Goal: Task Accomplishment & Management: Use online tool/utility

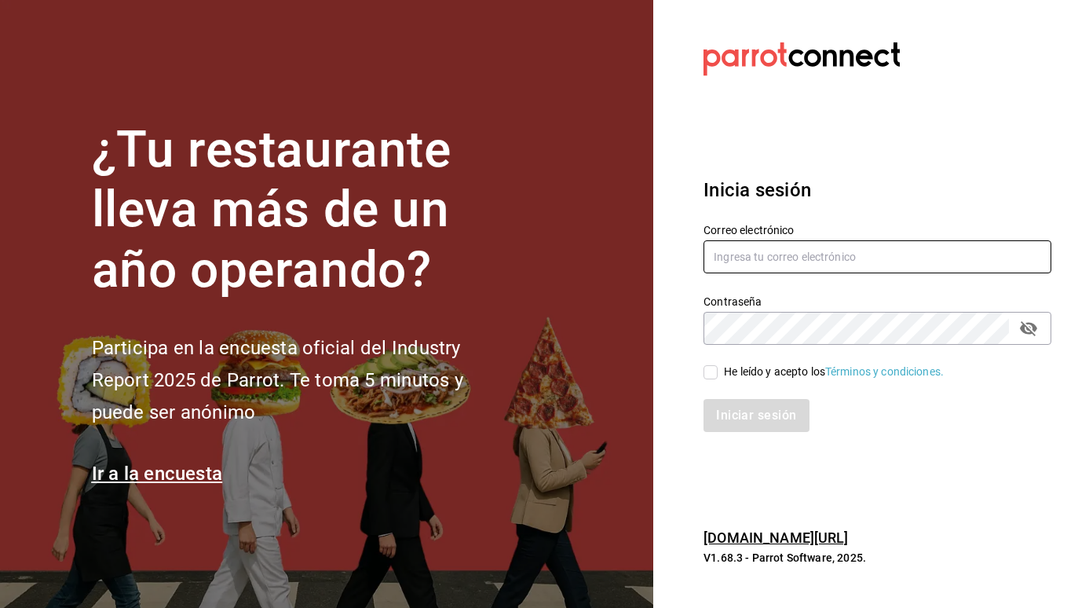
type input "[EMAIL_ADDRESS][DOMAIN_NAME]"
click at [710, 373] on input "He leído y acepto los Términos y condiciones." at bounding box center [711, 372] width 14 height 14
checkbox input "true"
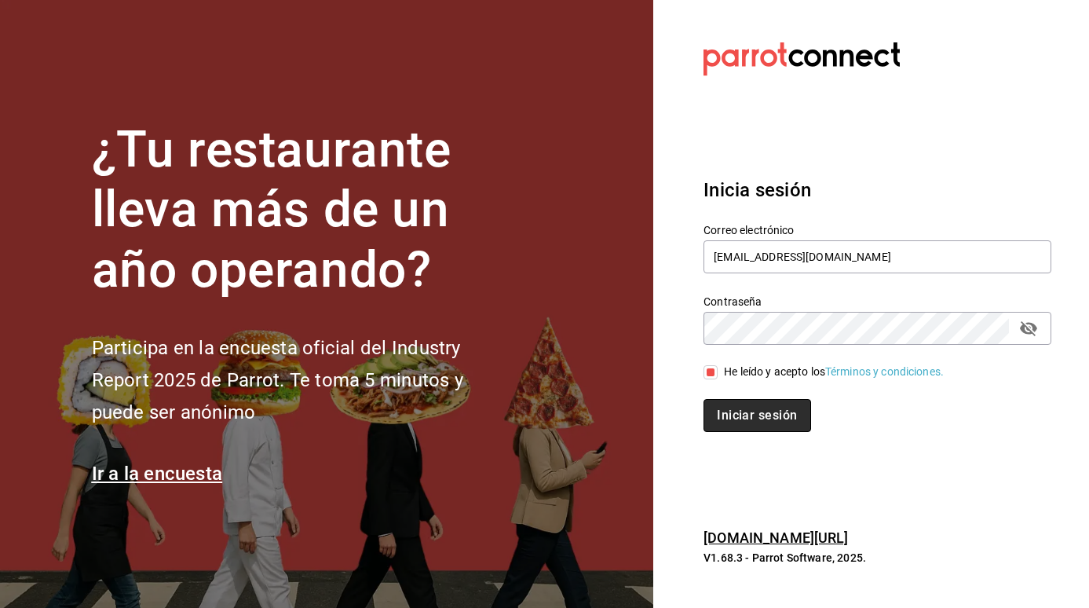
click at [741, 420] on button "Iniciar sesión" at bounding box center [757, 415] width 107 height 33
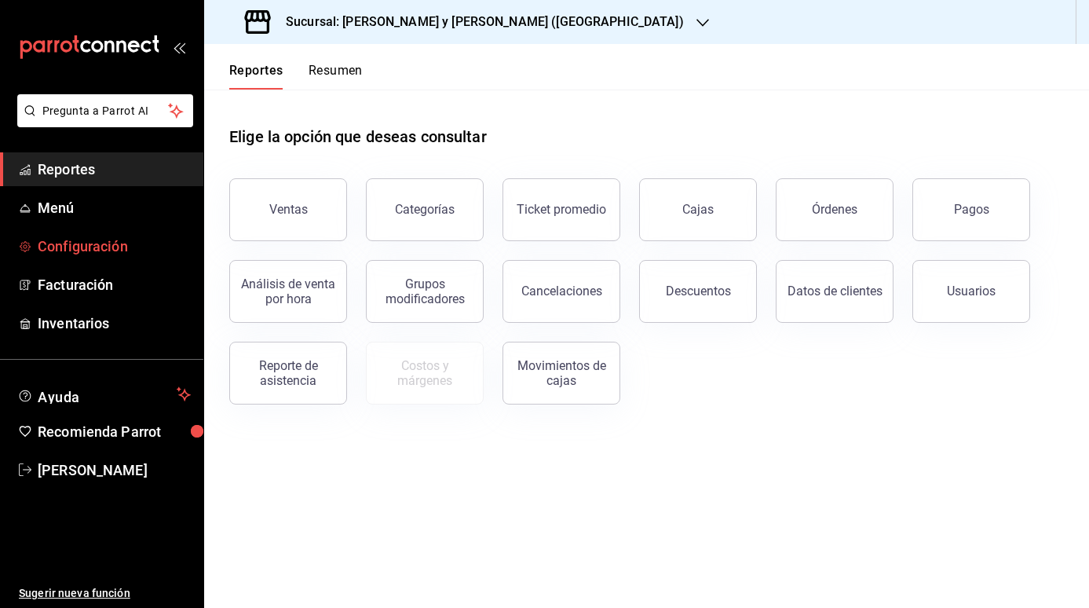
click at [123, 246] on span "Configuración" at bounding box center [114, 246] width 153 height 21
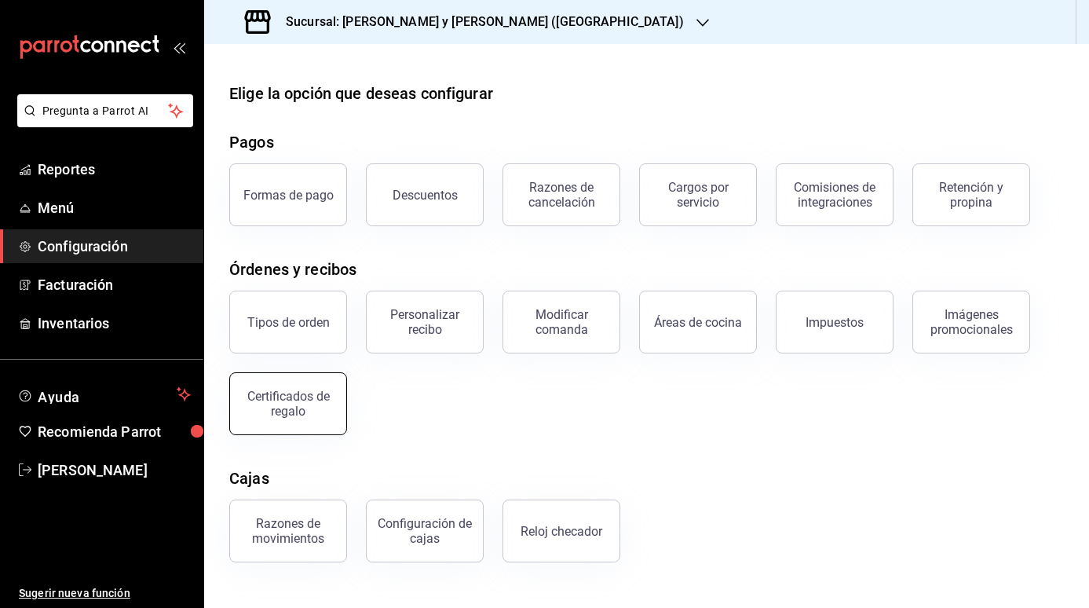
click at [318, 405] on div "Certificados de regalo" at bounding box center [288, 404] width 97 height 30
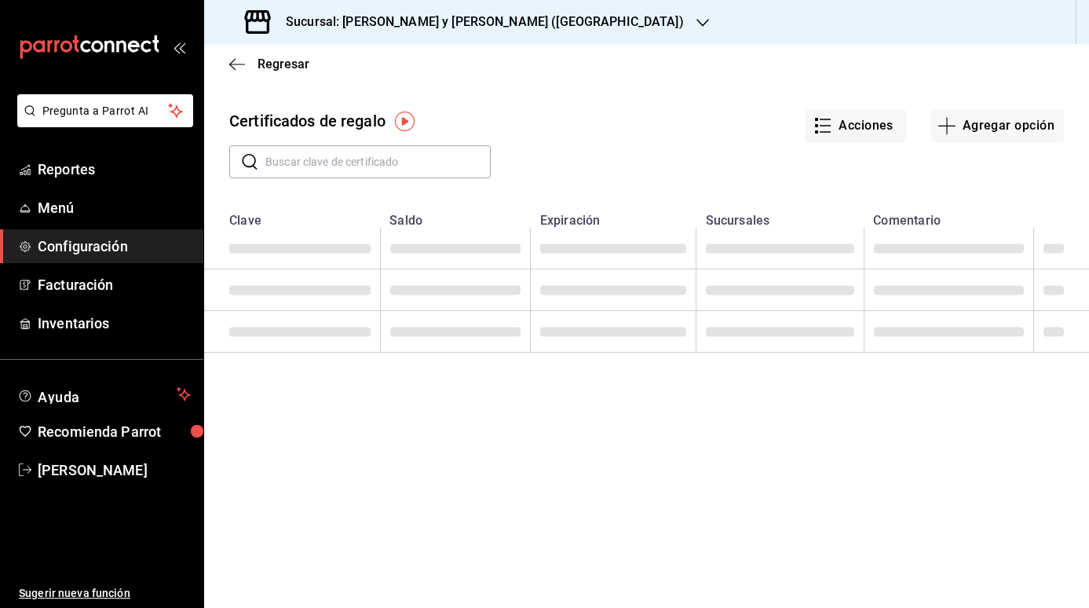
click at [350, 161] on input "text" at bounding box center [377, 161] width 225 height 31
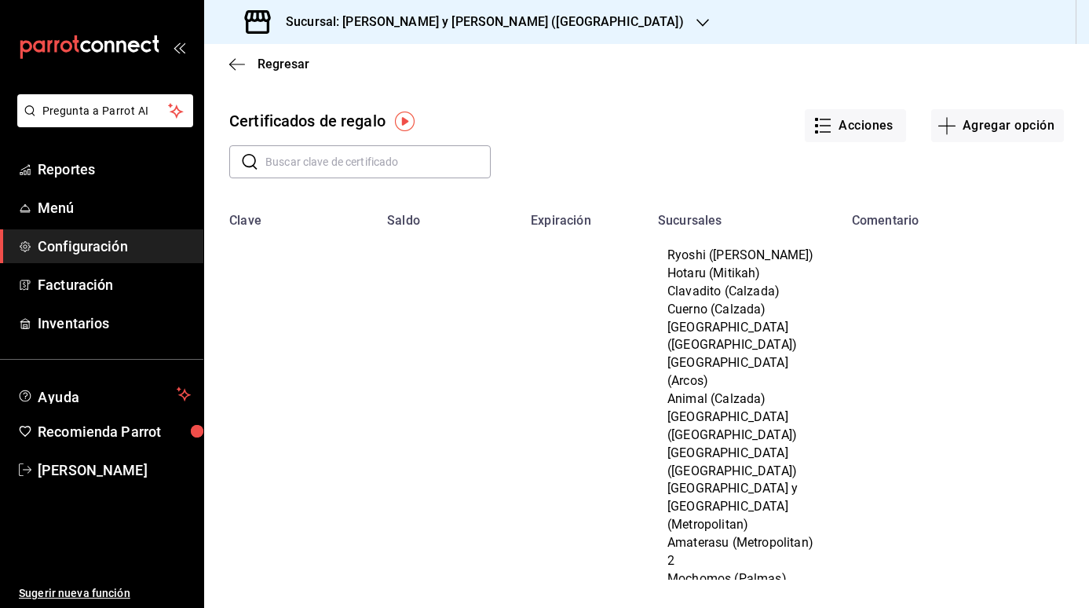
paste input "PR23GC00151"
type input "PR23GC00151"
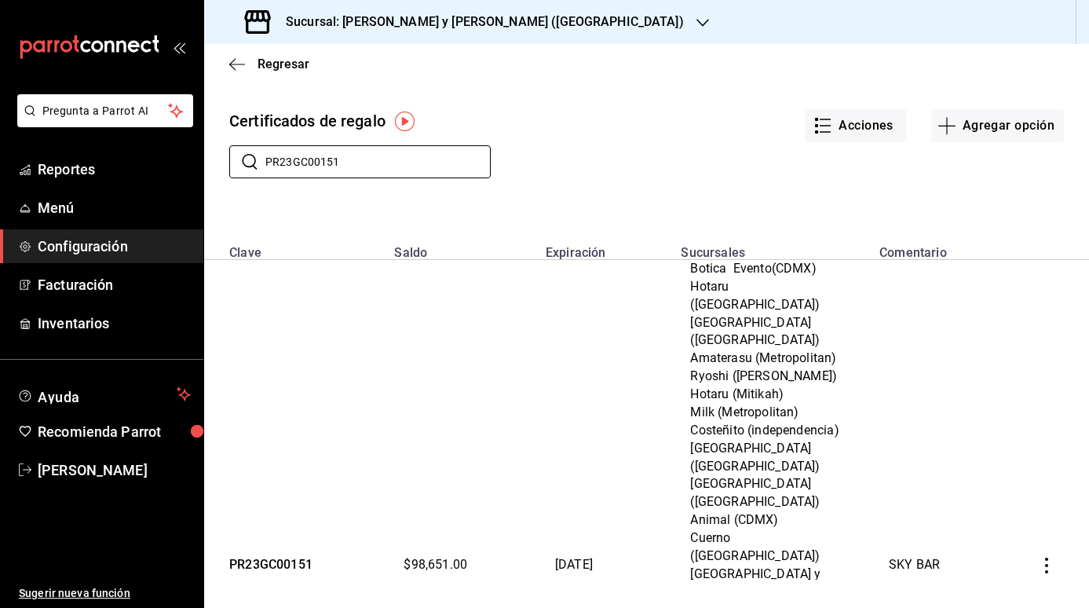
scroll to position [332, 0]
